Goal: Task Accomplishment & Management: Use online tool/utility

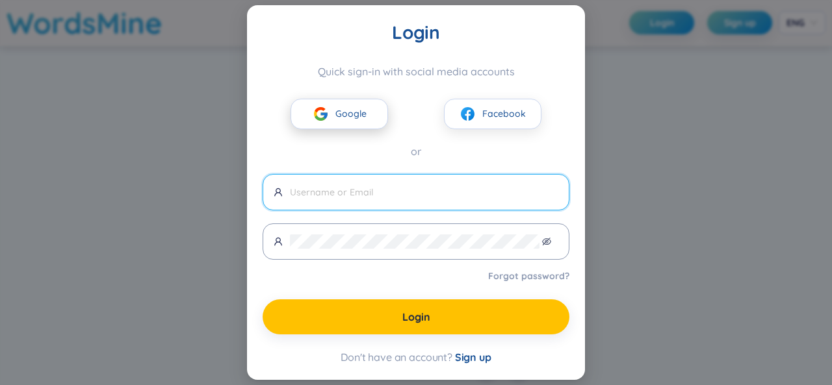
click at [361, 109] on span "Google" at bounding box center [350, 114] width 31 height 14
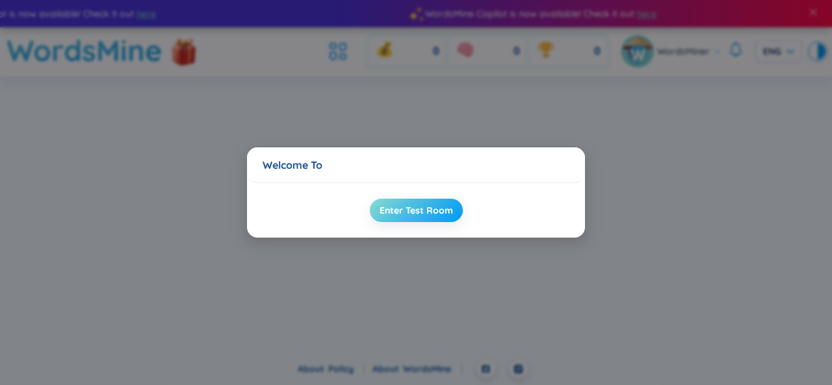
click at [411, 207] on span "Enter Test Room" at bounding box center [416, 210] width 73 height 13
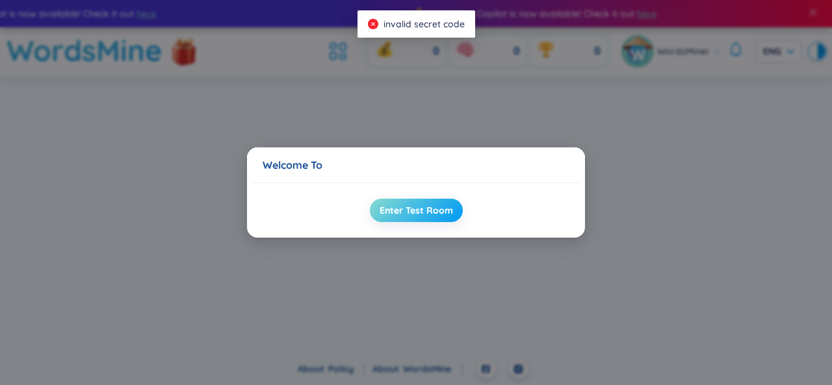
click at [411, 207] on span "Enter Test Room" at bounding box center [416, 210] width 73 height 13
click at [411, 205] on span "Enter Test Room" at bounding box center [416, 210] width 73 height 13
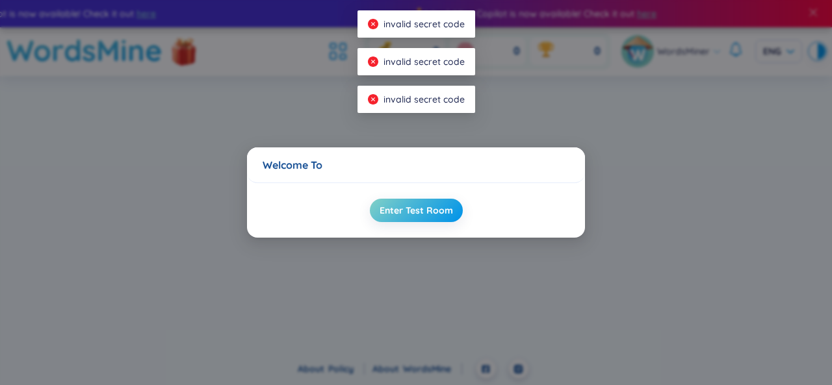
click at [425, 32] on div "invalid secret code" at bounding box center [416, 23] width 118 height 27
drag, startPoint x: 503, startPoint y: 31, endPoint x: 608, endPoint y: 31, distance: 105.3
click at [504, 31] on div "Welcome To Enter Test Room" at bounding box center [416, 192] width 832 height 385
click at [301, 159] on div "Welcome To" at bounding box center [416, 165] width 307 height 14
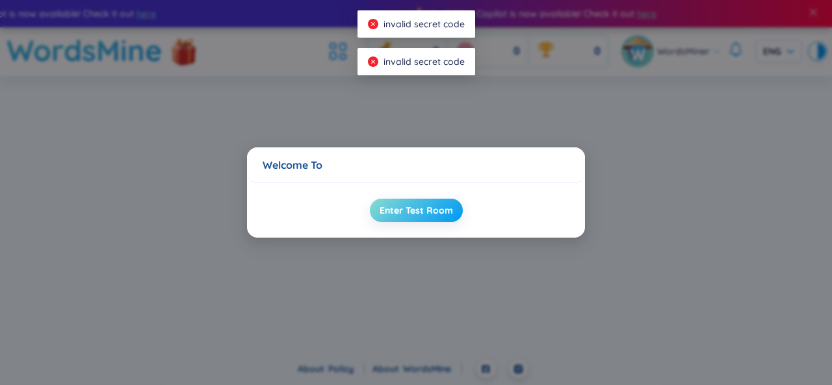
click at [397, 213] on span "Enter Test Room" at bounding box center [416, 210] width 73 height 13
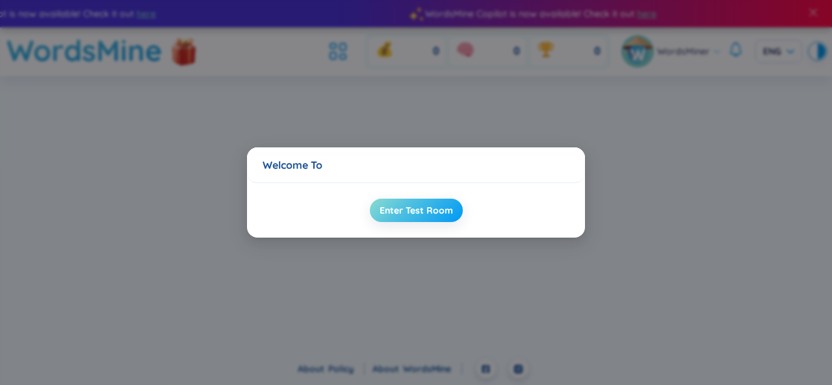
click at [400, 209] on span "Enter Test Room" at bounding box center [416, 210] width 73 height 13
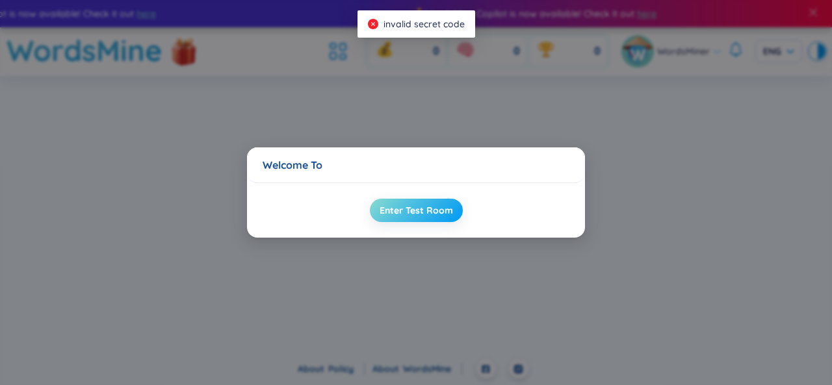
click at [400, 205] on span "Enter Test Room" at bounding box center [416, 210] width 73 height 13
click at [398, 201] on button "Enter Test Room" at bounding box center [416, 210] width 93 height 23
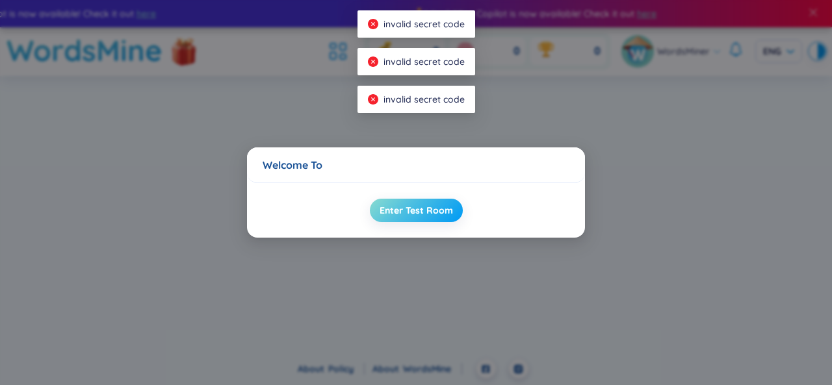
click at [398, 201] on button "Enter Test Room" at bounding box center [416, 210] width 93 height 23
click at [311, 161] on div "Welcome To" at bounding box center [416, 165] width 307 height 14
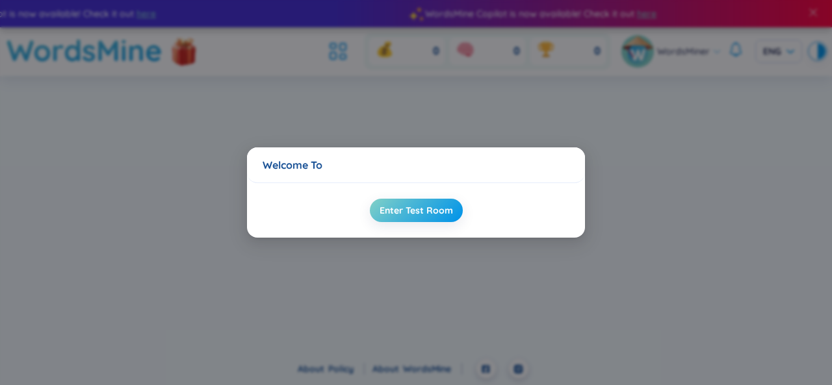
click at [442, 101] on div "Welcome To Enter Test Room" at bounding box center [416, 192] width 832 height 385
click at [418, 136] on div "Welcome To Enter Test Room" at bounding box center [416, 192] width 832 height 385
click at [422, 194] on div "Enter Test Room" at bounding box center [416, 210] width 338 height 55
click at [423, 205] on span "Enter Test Room" at bounding box center [416, 210] width 73 height 13
